Goal: Information Seeking & Learning: Find contact information

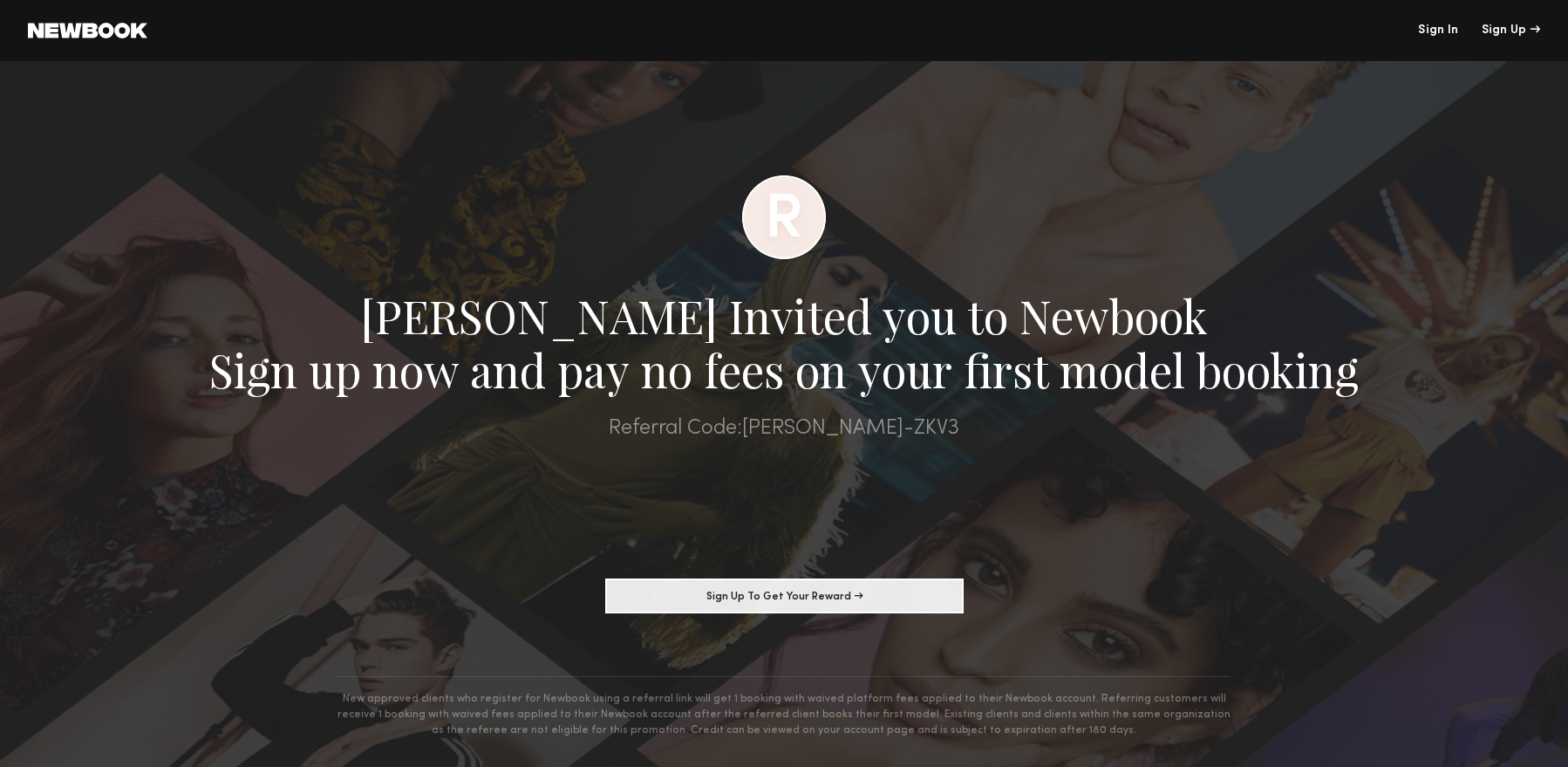
click at [1432, 29] on link "Sign In" at bounding box center [1438, 30] width 40 height 12
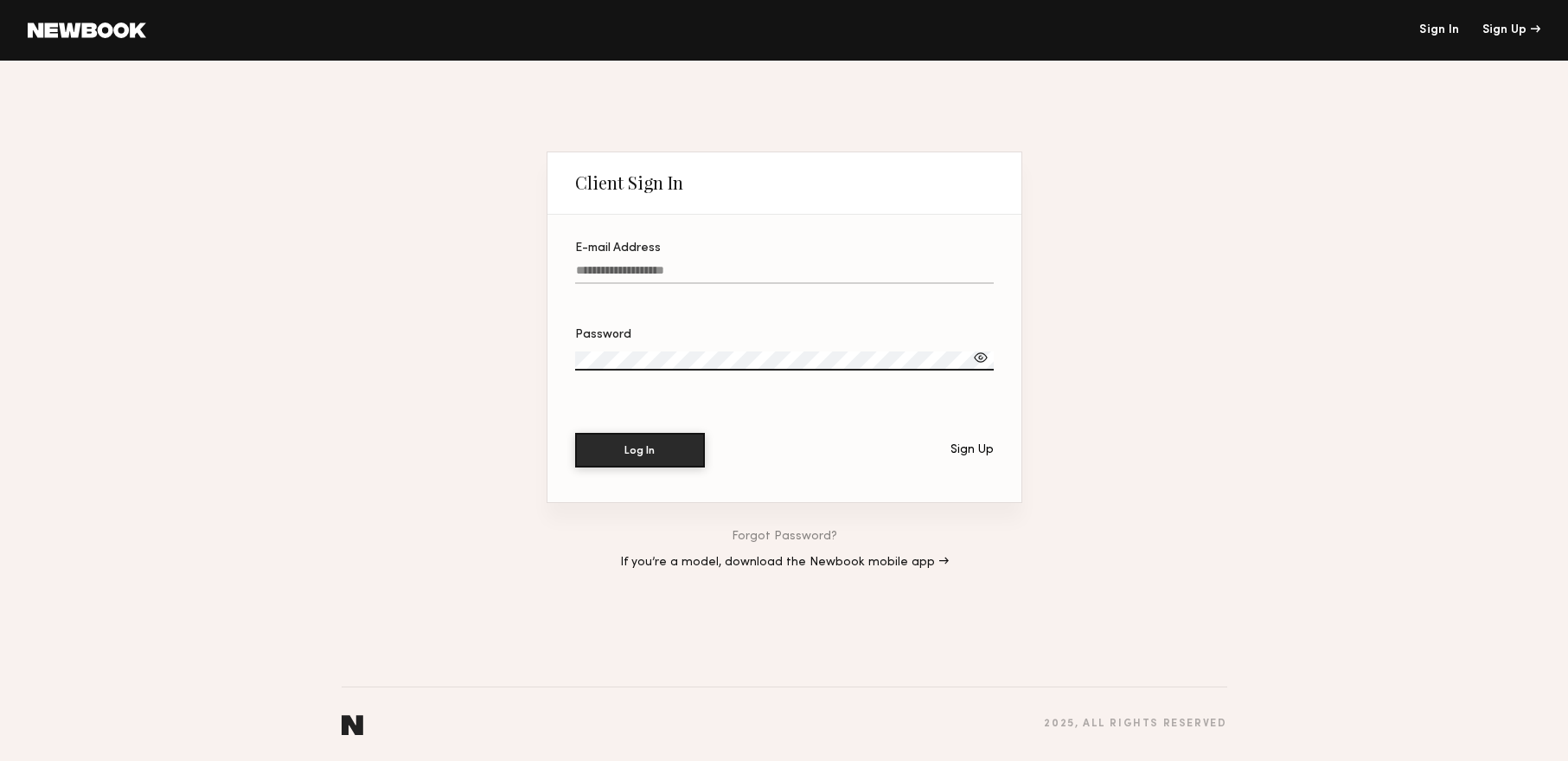
click at [97, 38] on header "Sign In Sign Up" at bounding box center [784, 30] width 1568 height 60
click at [97, 30] on link at bounding box center [87, 30] width 119 height 16
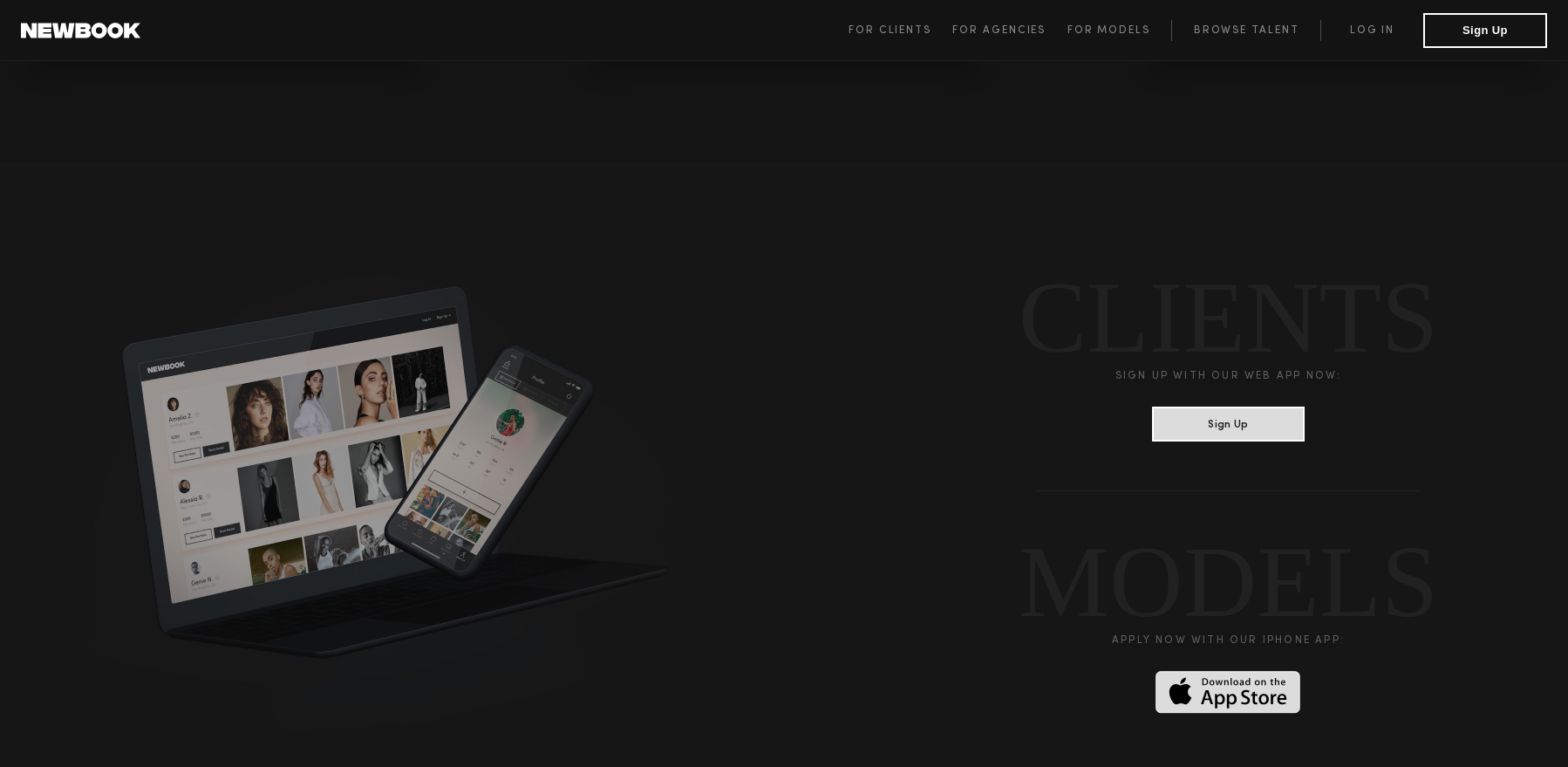
scroll to position [4704, 0]
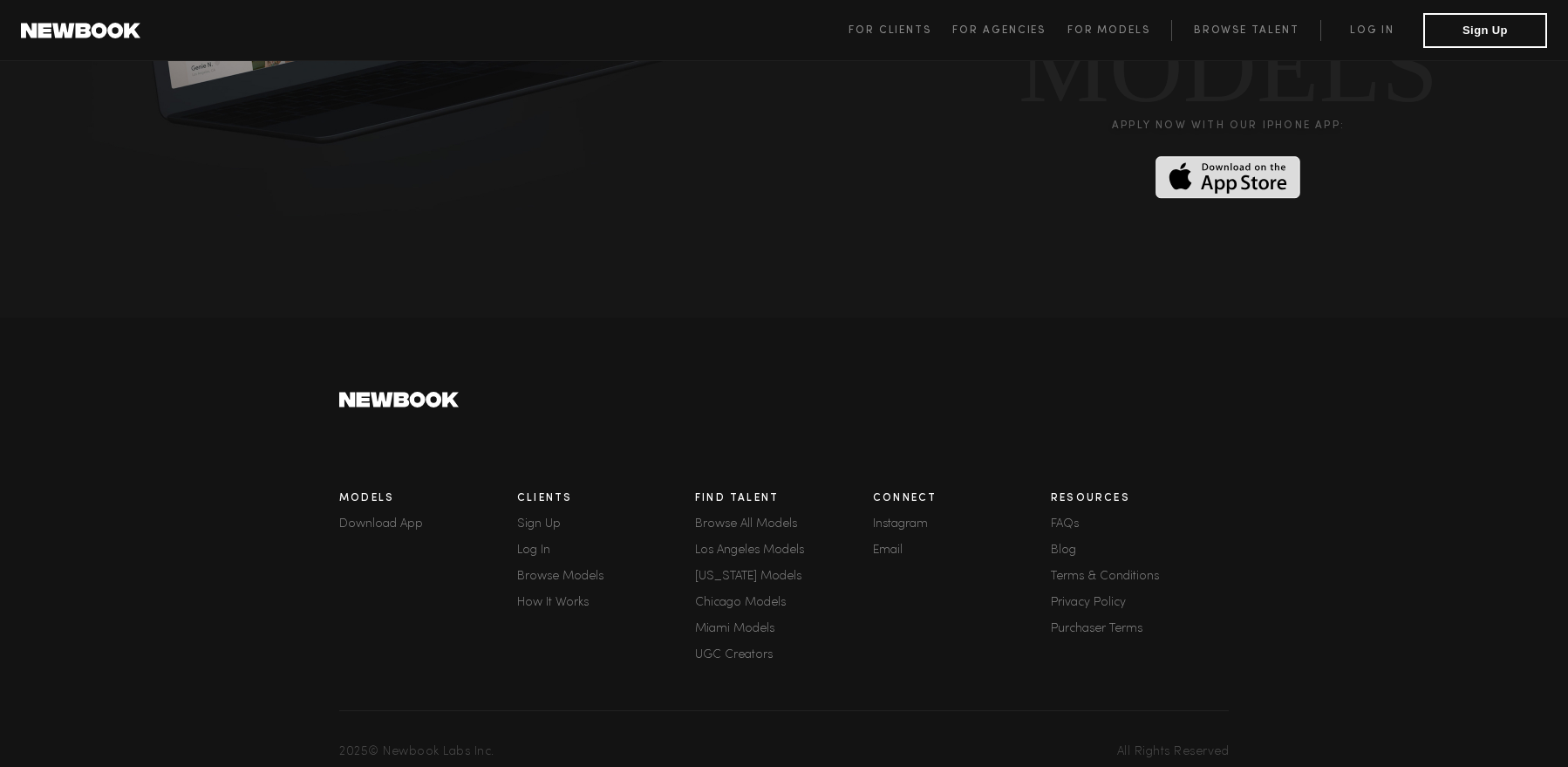
click at [541, 597] on link "How It Works" at bounding box center [607, 603] width 178 height 12
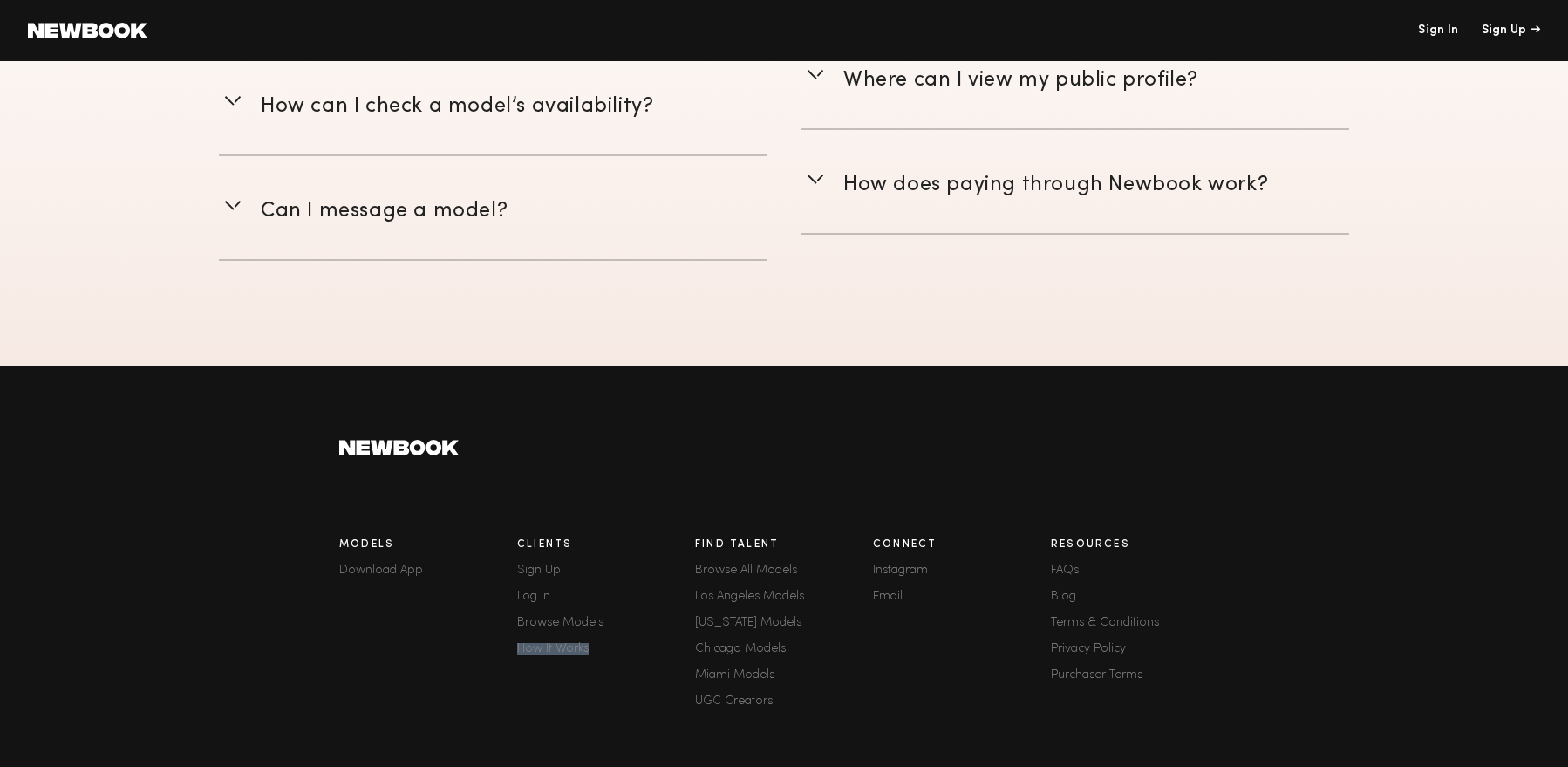
scroll to position [2807, 0]
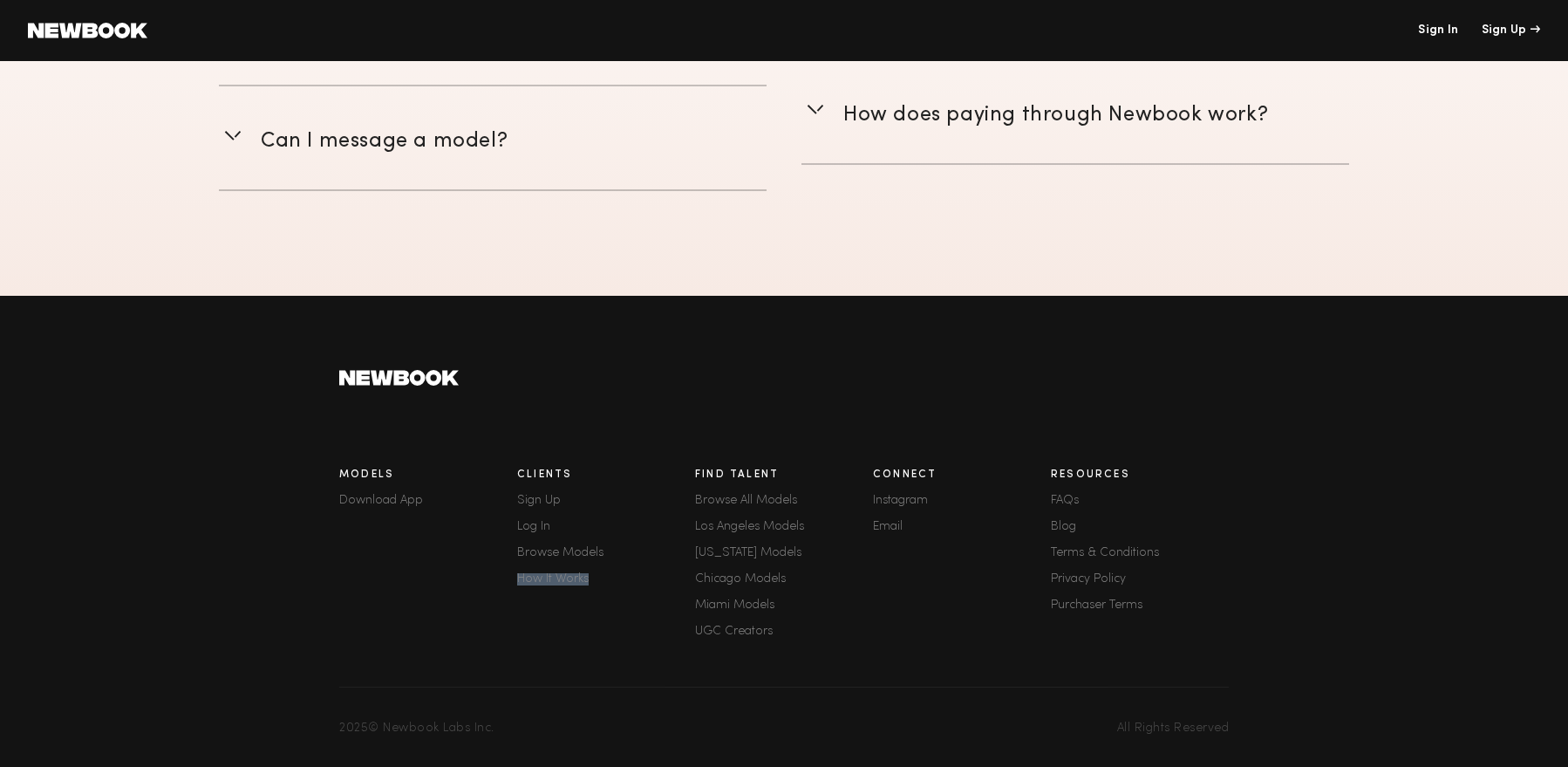
click at [884, 527] on link "Email" at bounding box center [962, 527] width 178 height 12
click at [1076, 498] on link "FAQs" at bounding box center [1141, 501] width 178 height 12
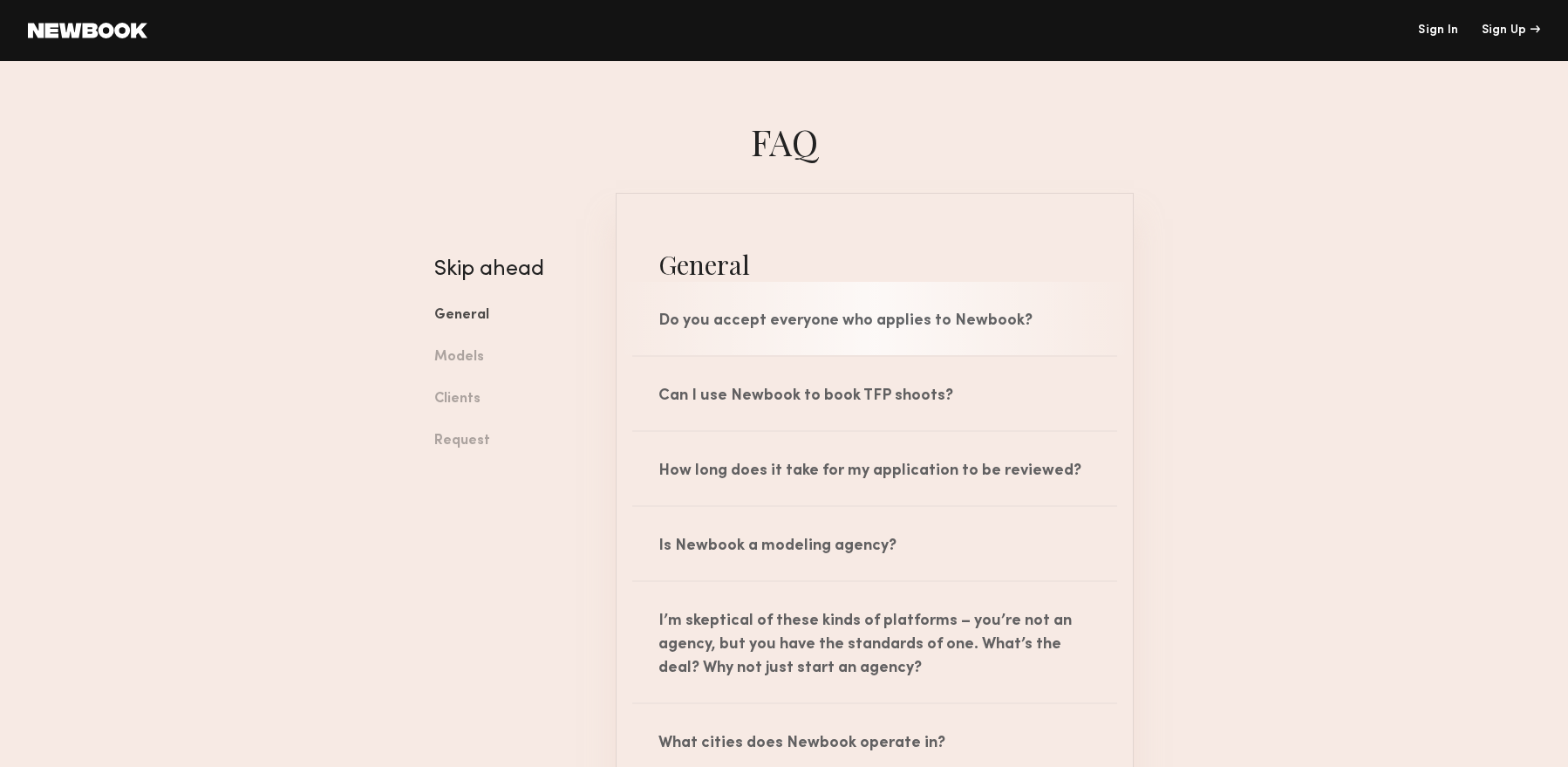
click at [887, 342] on div "Do you accept everyone who applies to Newbook?" at bounding box center [874, 318] width 516 height 73
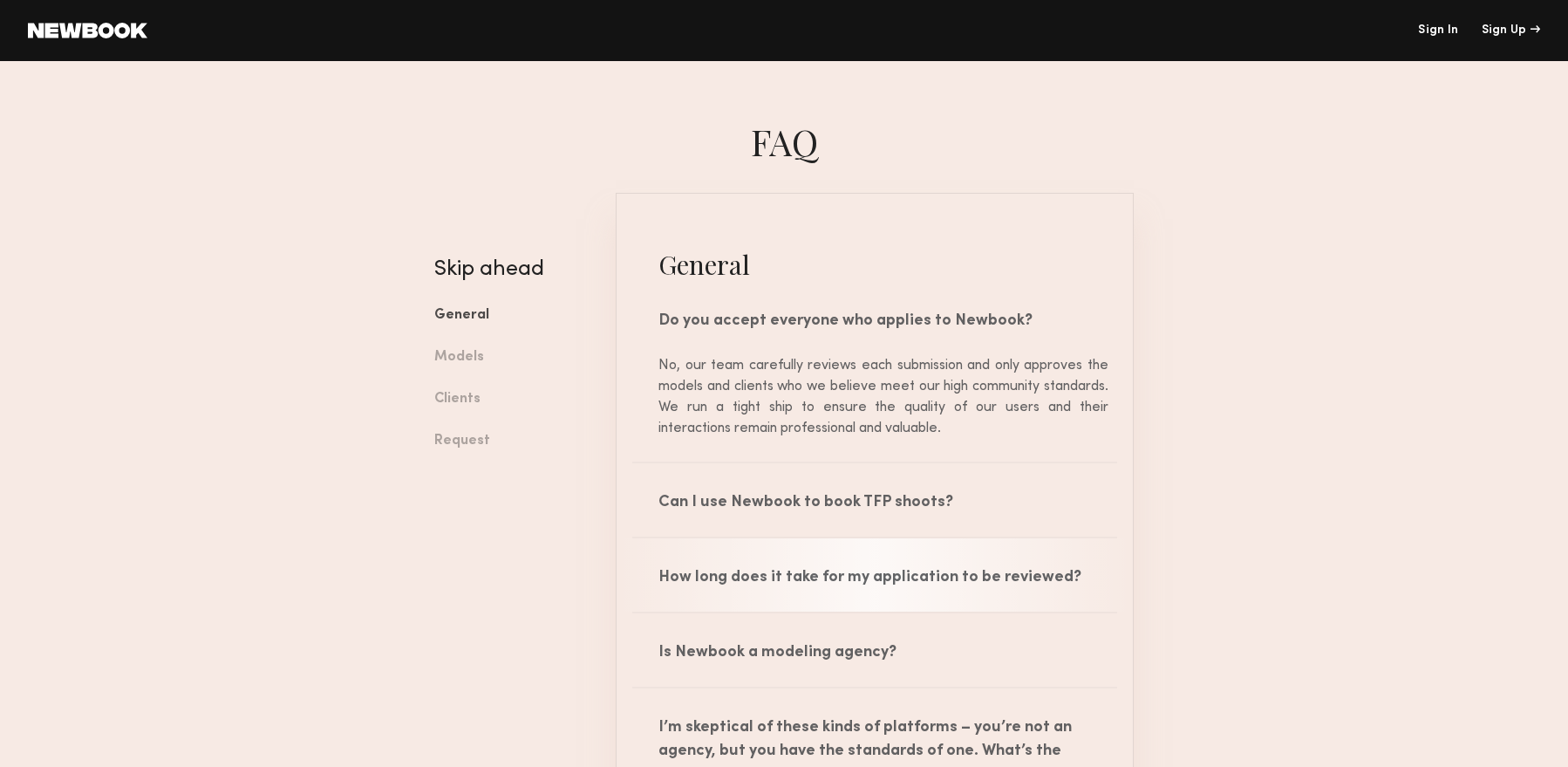
click at [777, 597] on div "How long does it take for my application to be reviewed?" at bounding box center [874, 574] width 516 height 73
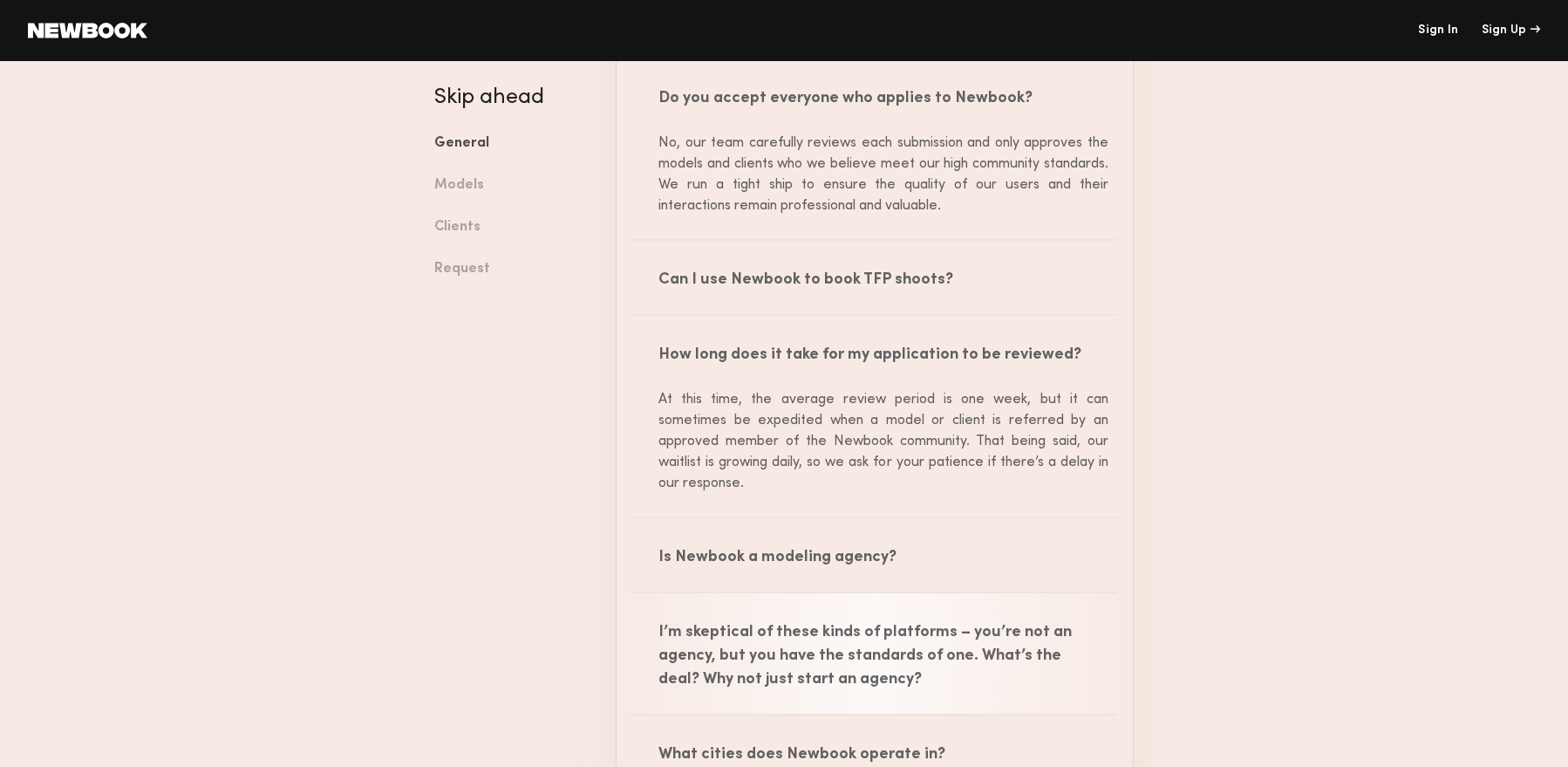
scroll to position [531, 0]
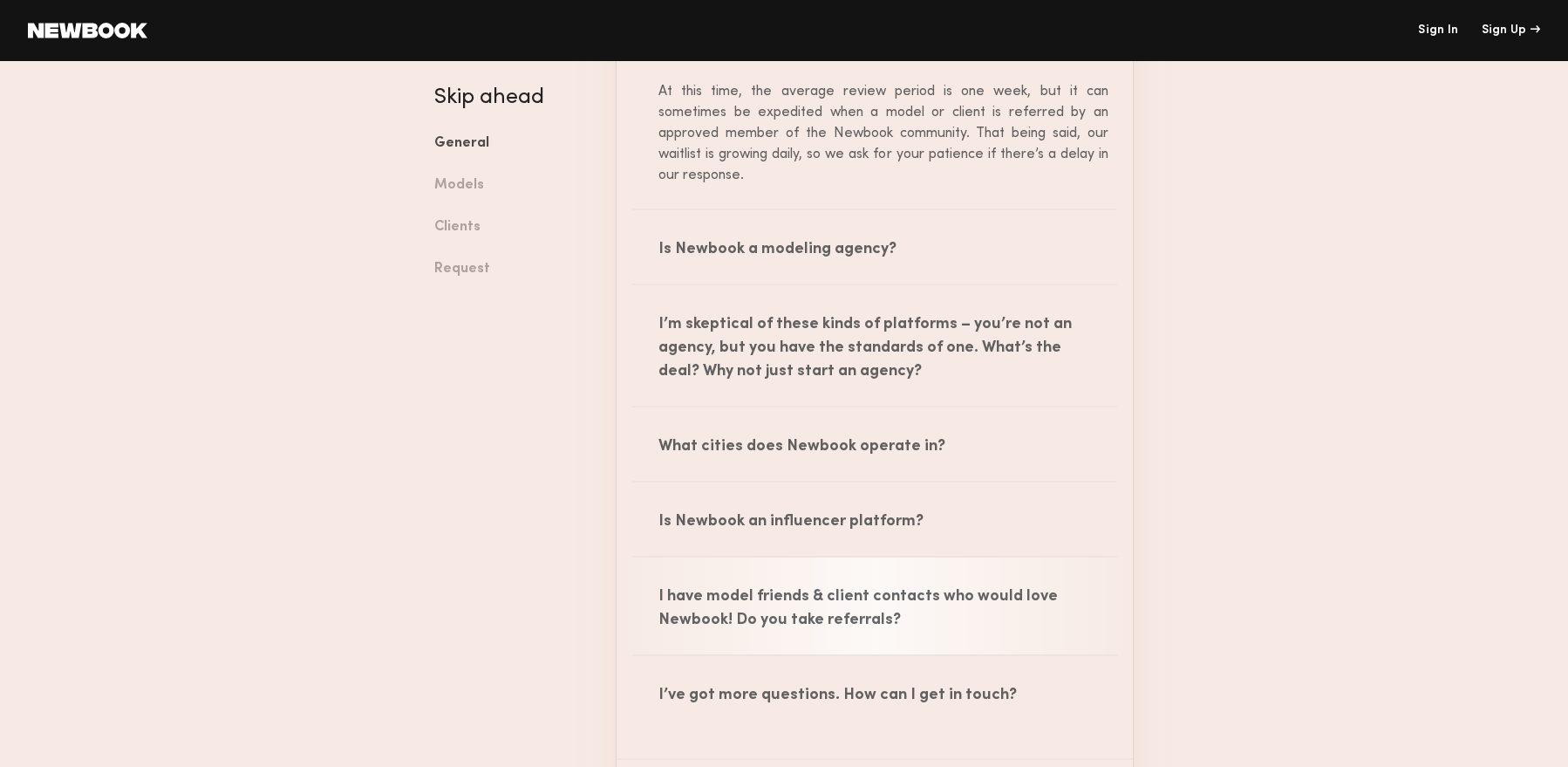
click at [771, 641] on div "I have model friends & client contacts who would love Newbook! Do you take refe…" at bounding box center [874, 606] width 516 height 97
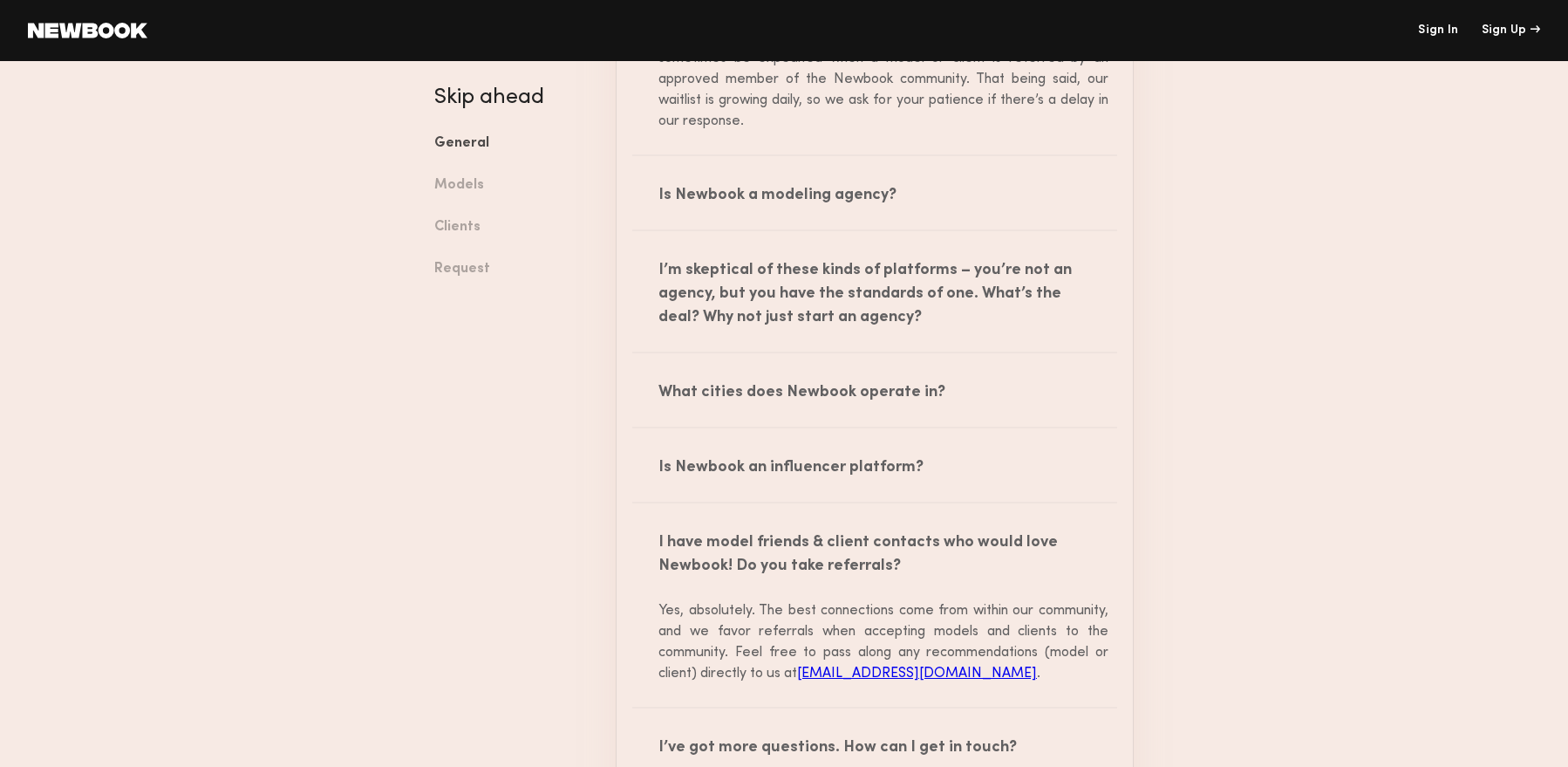
scroll to position [619, 0]
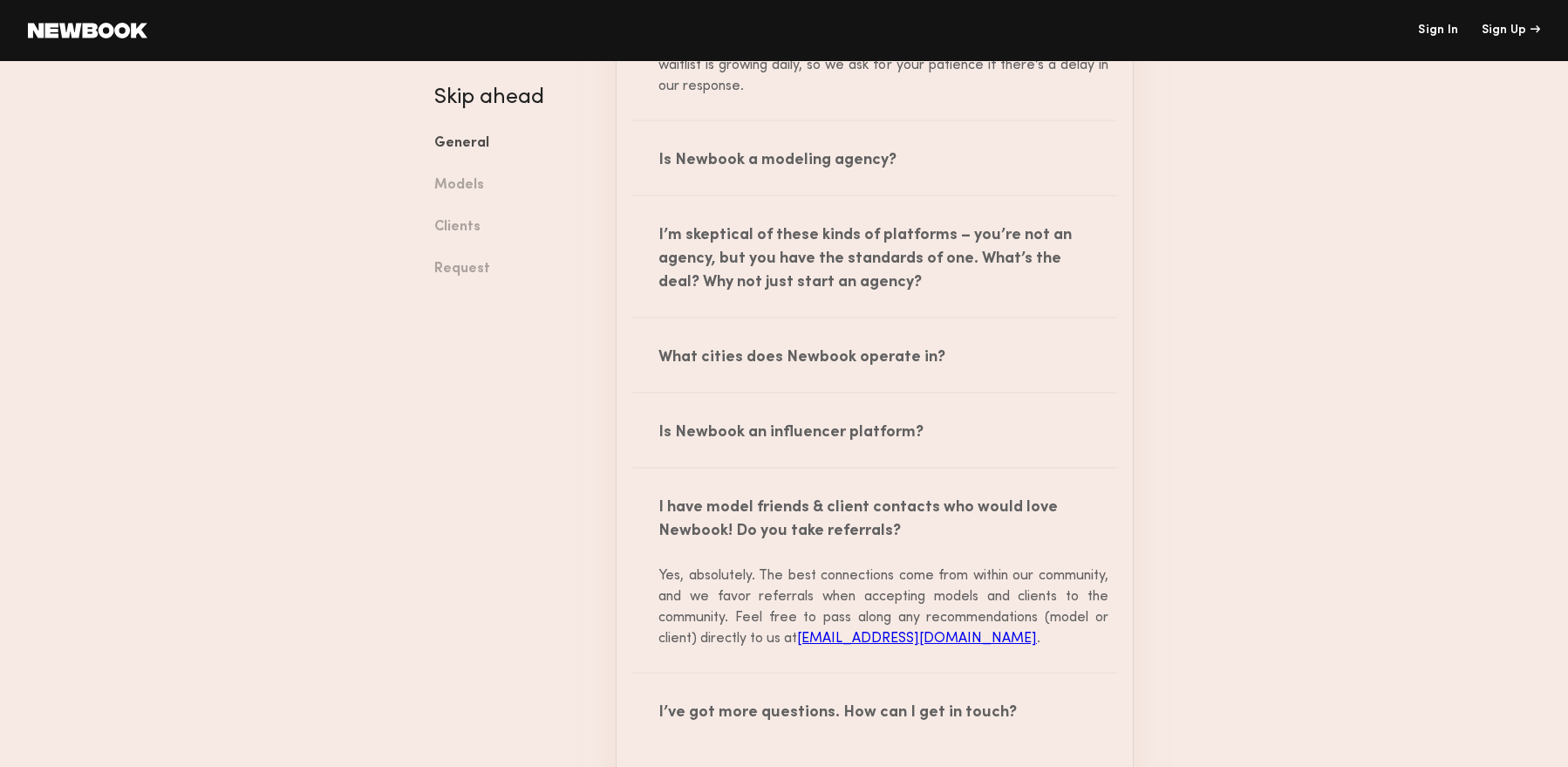
drag, startPoint x: 969, startPoint y: 635, endPoint x: 802, endPoint y: 638, distance: 167.0
click at [802, 638] on div "Yes, absolutely. The best connections come from within our community, and we fa…" at bounding box center [875, 607] width 467 height 84
copy div "[EMAIL_ADDRESS][DOMAIN_NAME] ."
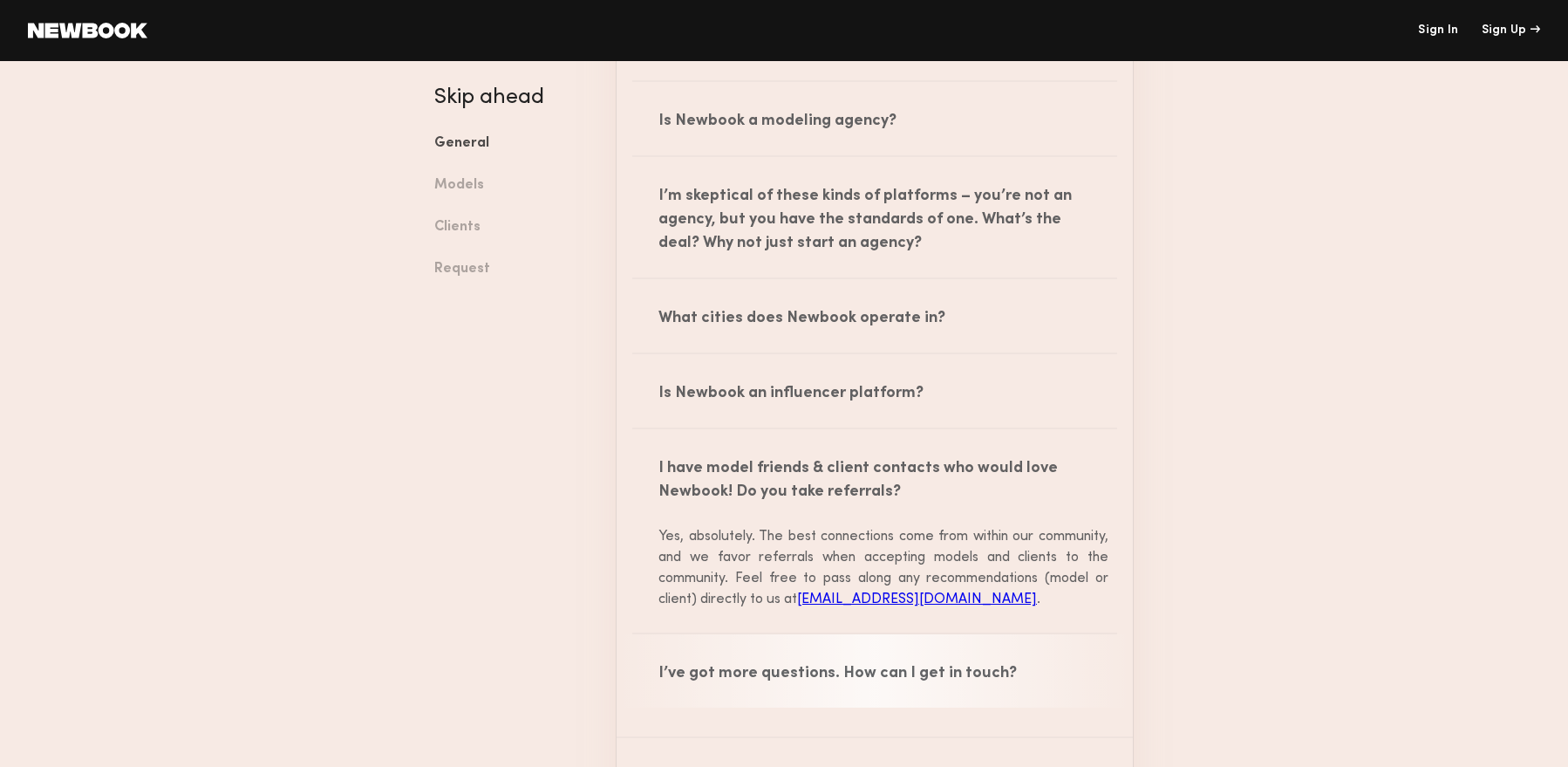
click at [851, 683] on div "I’ve got more questions. How can I get in touch?" at bounding box center [874, 671] width 516 height 73
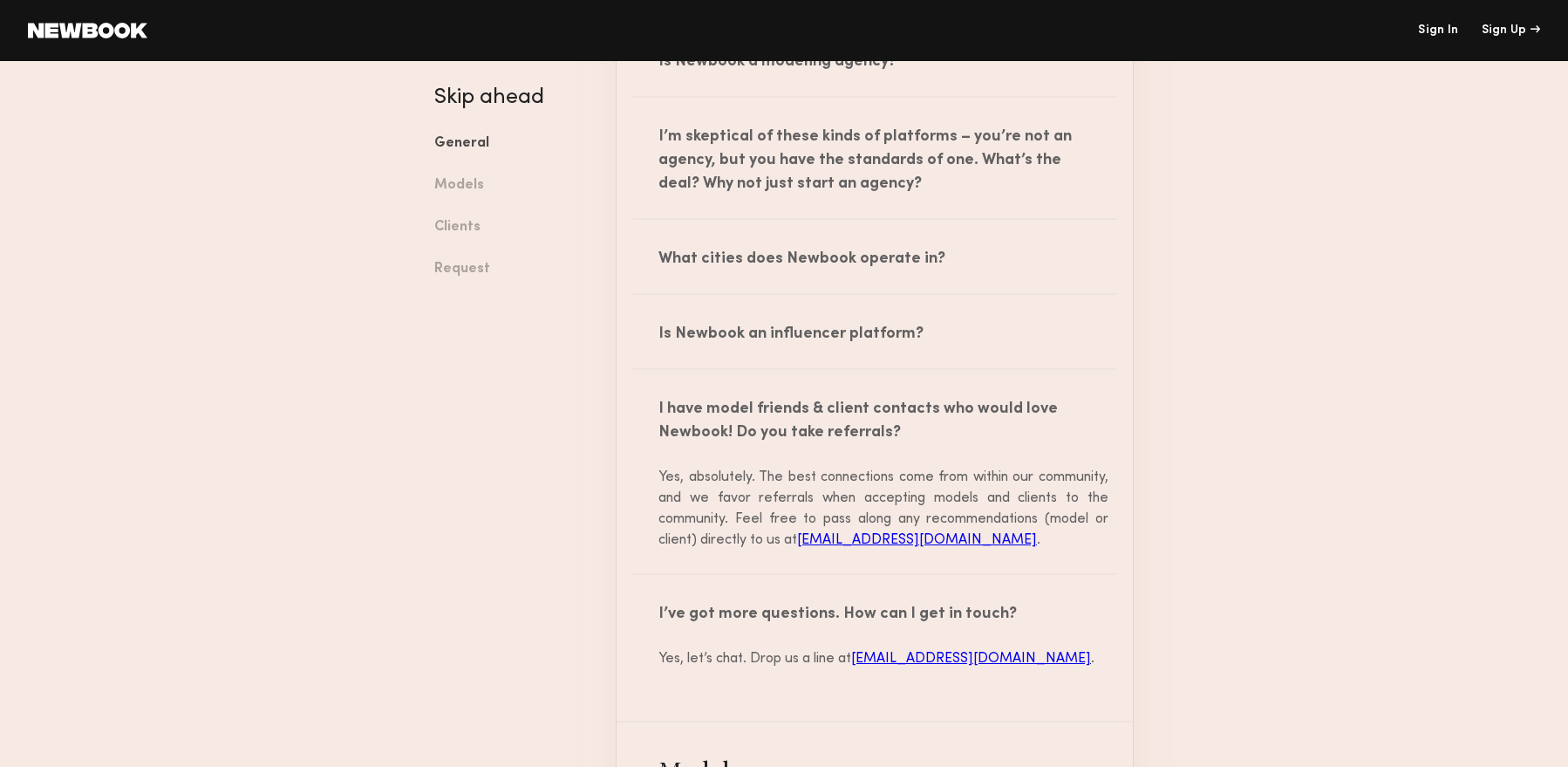
drag, startPoint x: 966, startPoint y: 537, endPoint x: 801, endPoint y: 538, distance: 165.0
click at [801, 538] on div "Yes, absolutely. The best connections come from within our community, and we fa…" at bounding box center [875, 508] width 467 height 84
copy div "[EMAIL_ADDRESS][DOMAIN_NAME]"
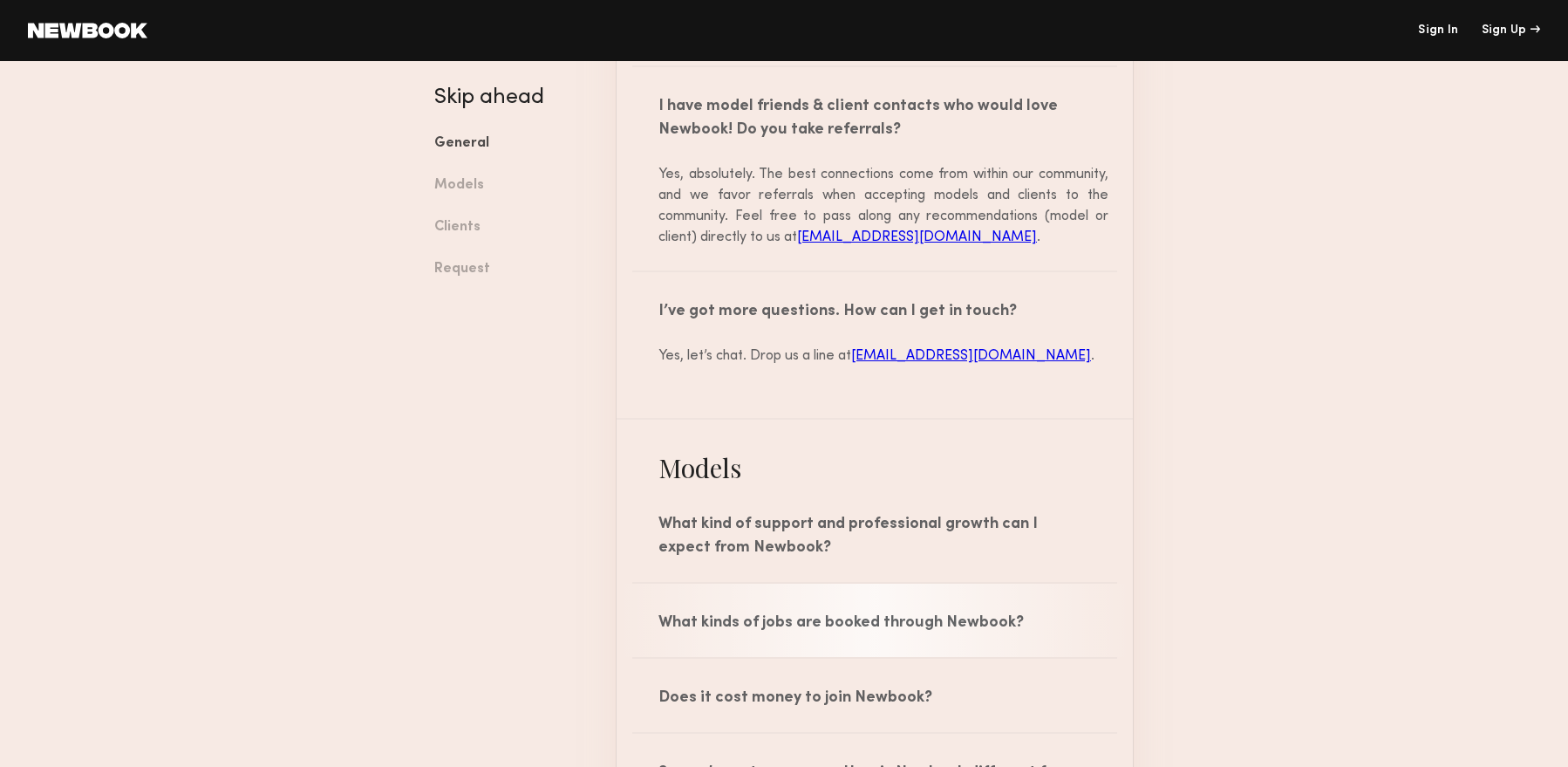
scroll to position [1017, 0]
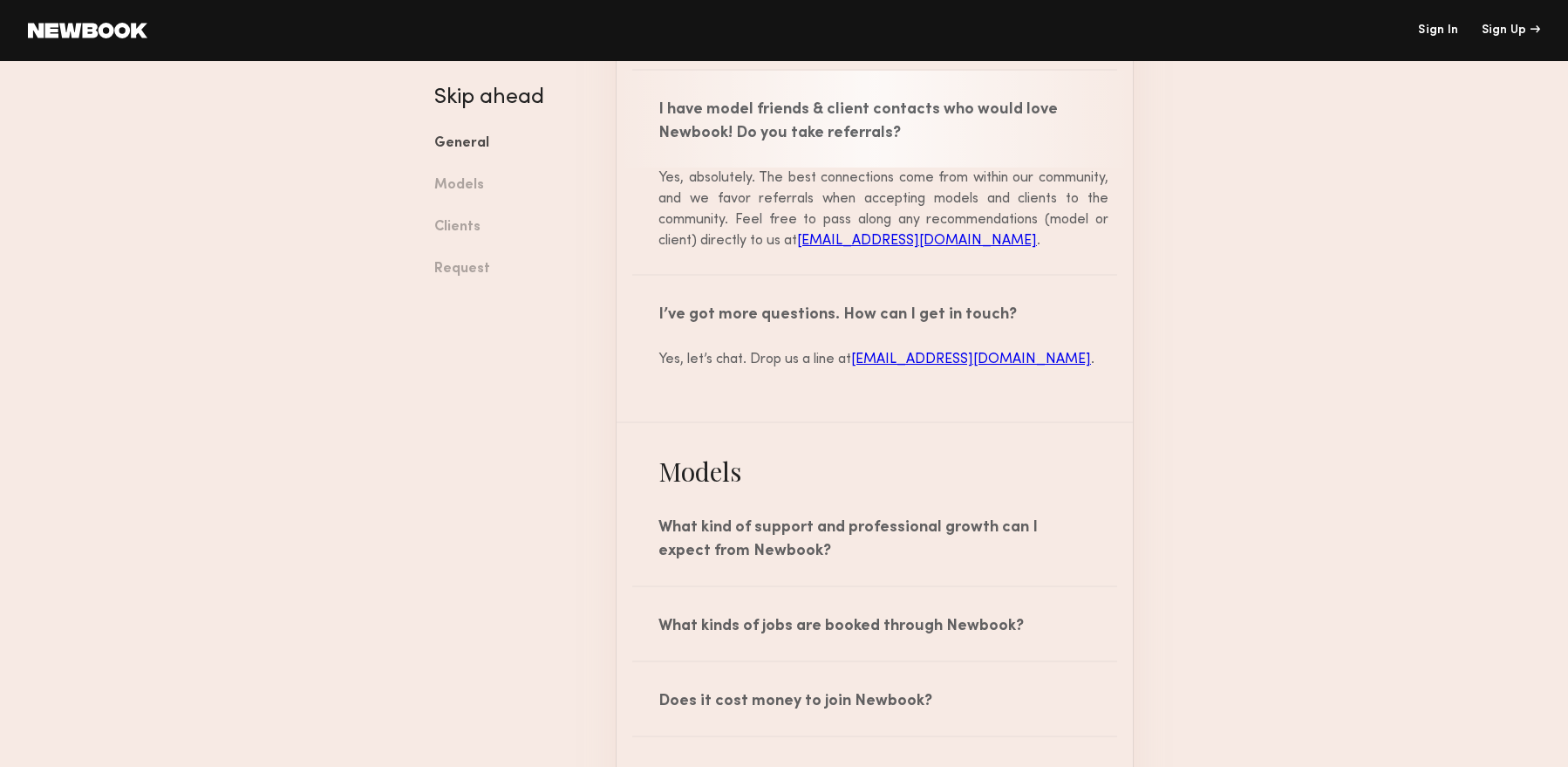
drag, startPoint x: 905, startPoint y: 138, endPoint x: 831, endPoint y: 133, distance: 74.2
click at [831, 133] on div "I have model friends & client contacts who would love Newbook! Do you take refe…" at bounding box center [874, 119] width 516 height 97
